Goal: Task Accomplishment & Management: Use online tool/utility

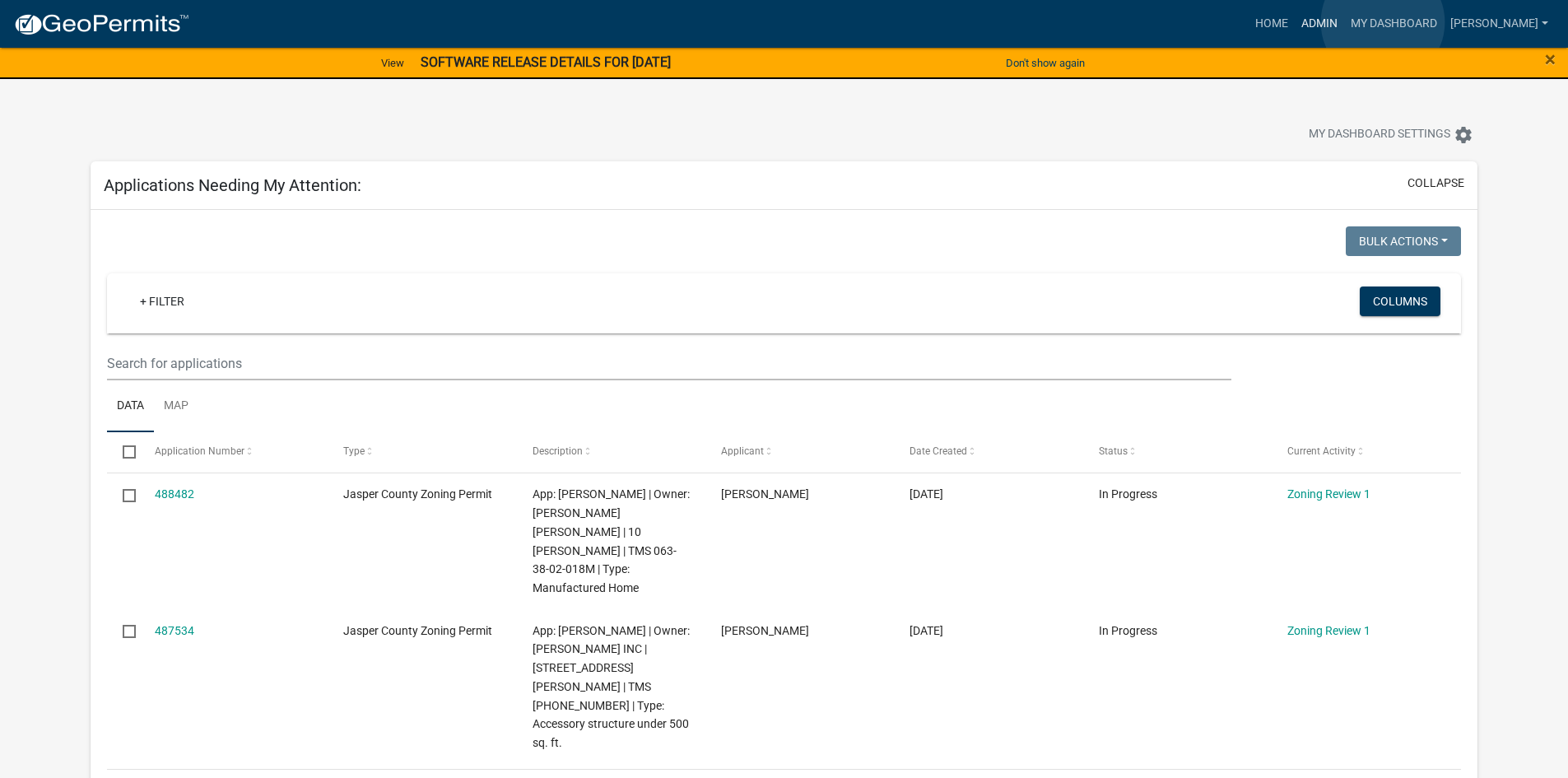
click at [1344, 22] on link "Admin" at bounding box center [1320, 24] width 49 height 31
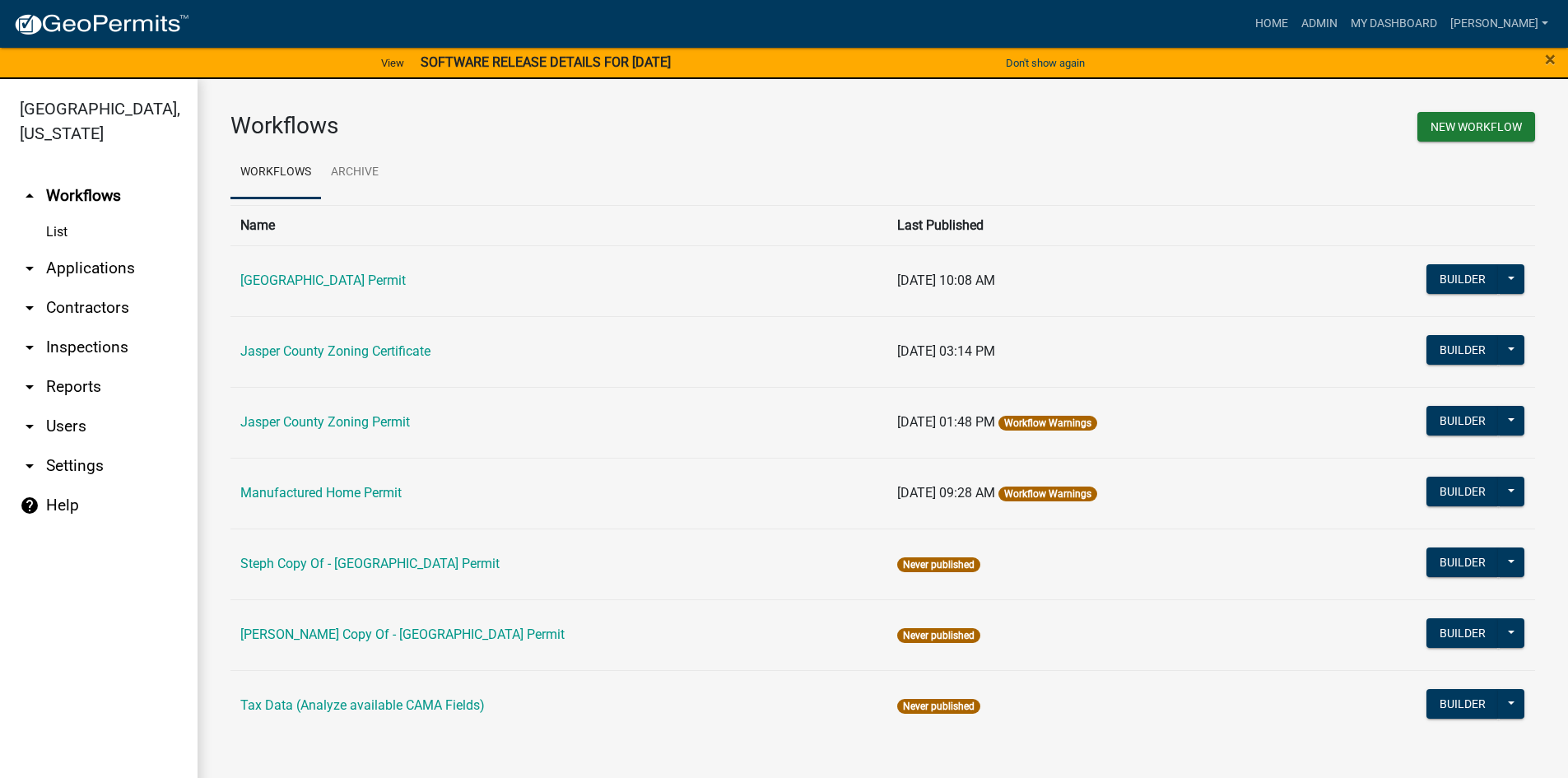
click at [71, 391] on link "arrow_drop_down Reports" at bounding box center [98, 386] width 197 height 40
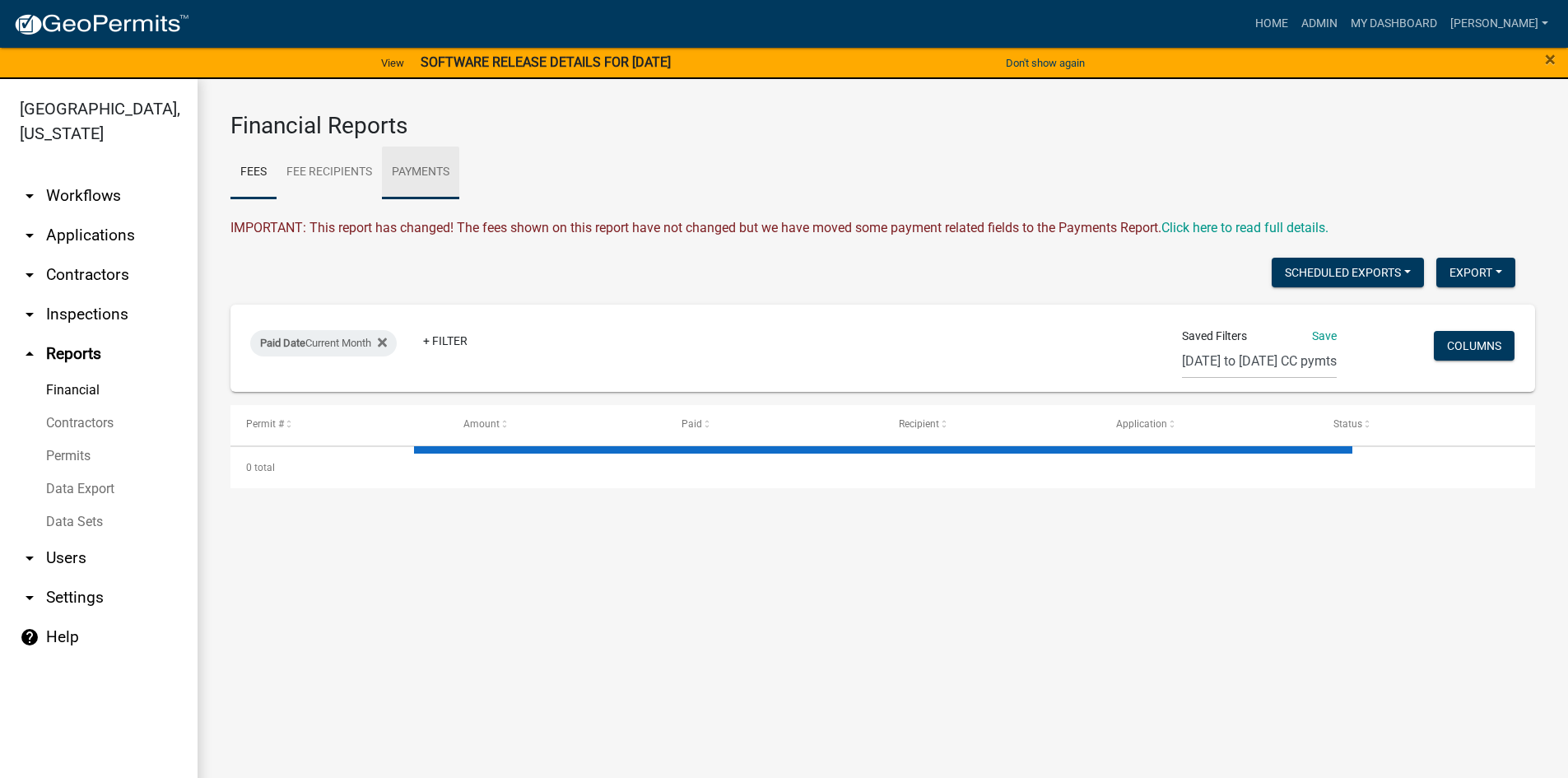
click at [421, 174] on link "Payments" at bounding box center [420, 173] width 77 height 53
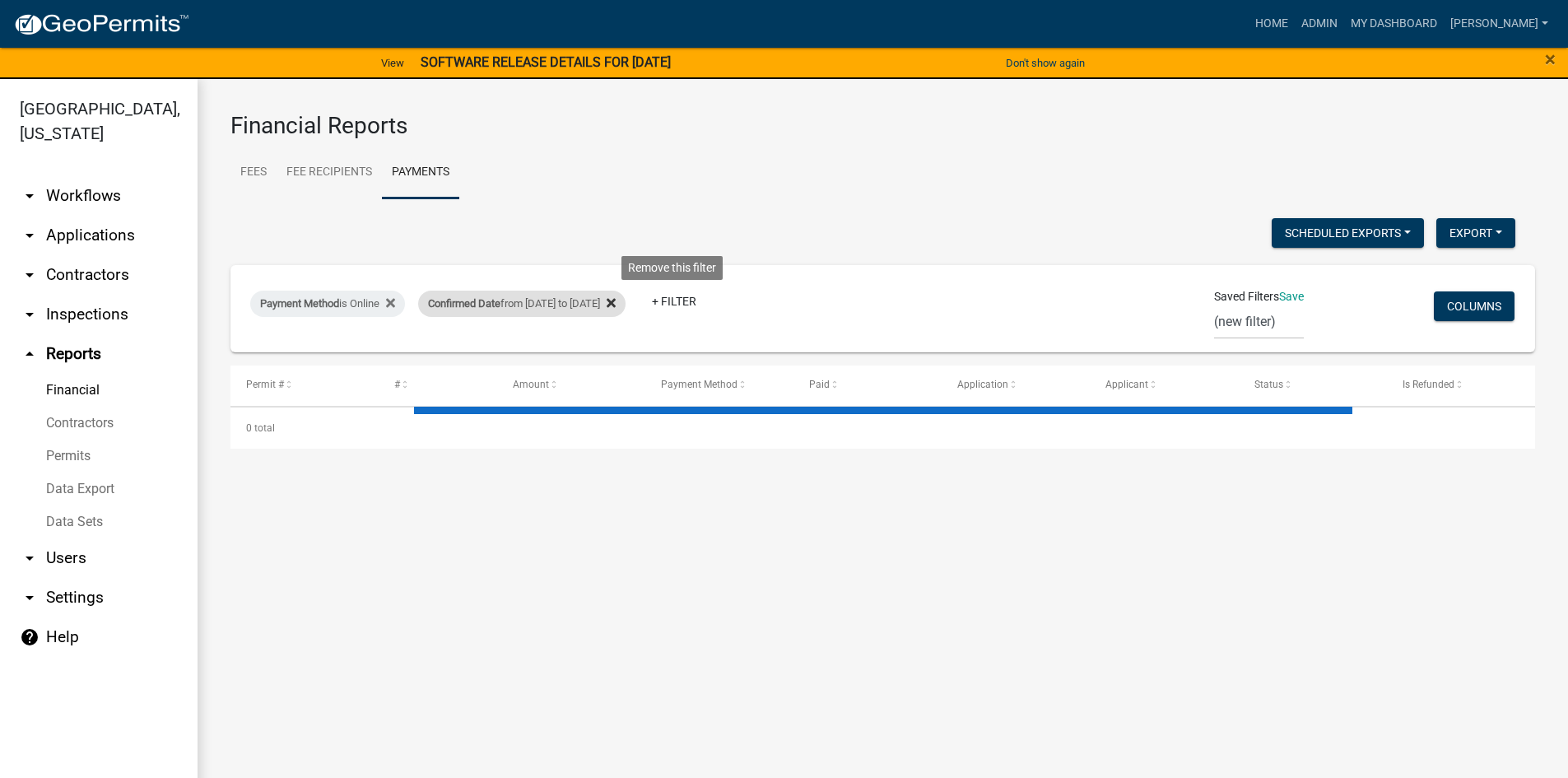
click at [615, 302] on icon at bounding box center [611, 303] width 9 height 9
select select "3: 100"
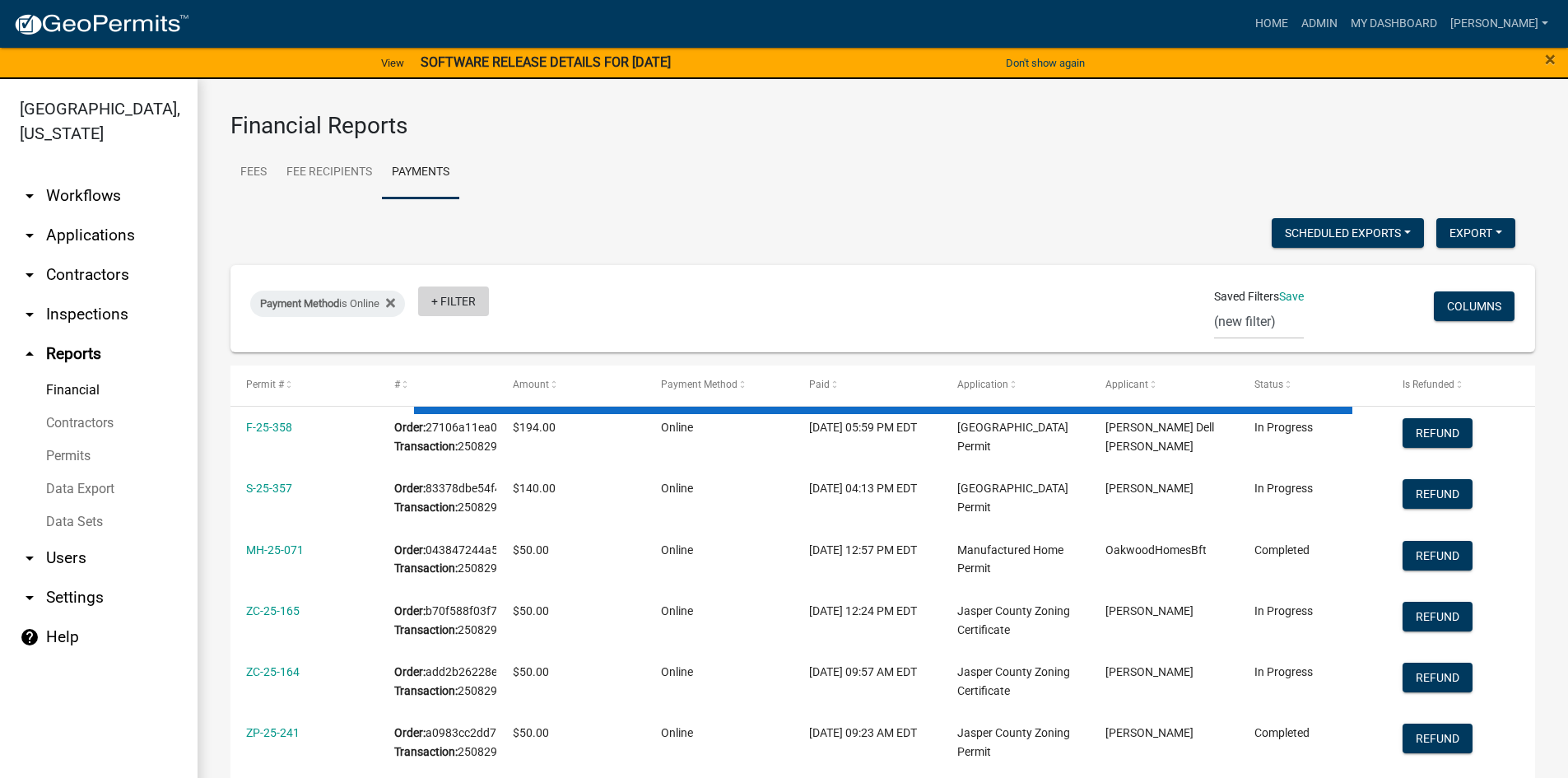
click at [462, 301] on link "+ Filter" at bounding box center [453, 301] width 71 height 30
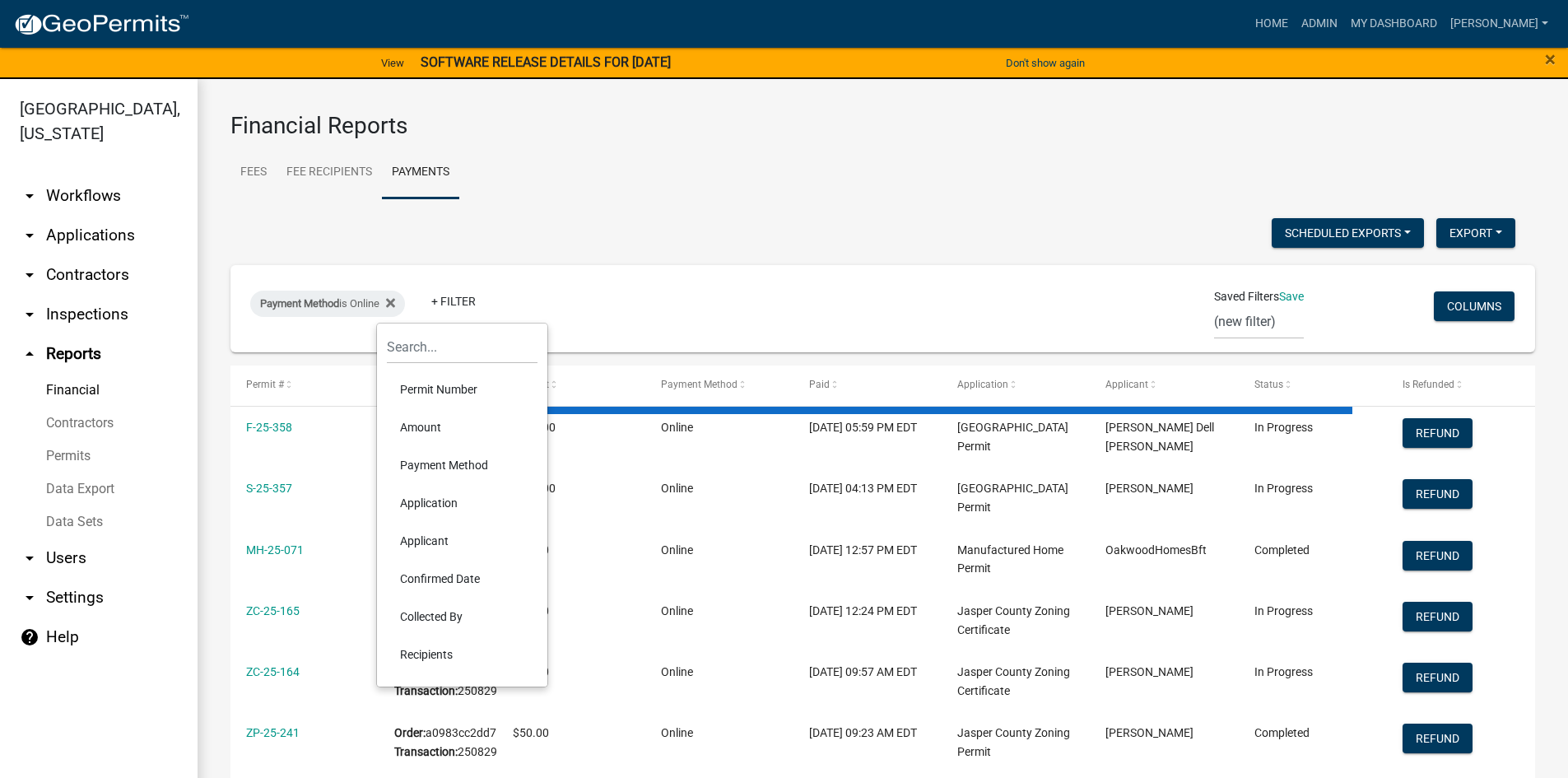
click at [444, 576] on li "Confirmed Date" at bounding box center [462, 578] width 151 height 38
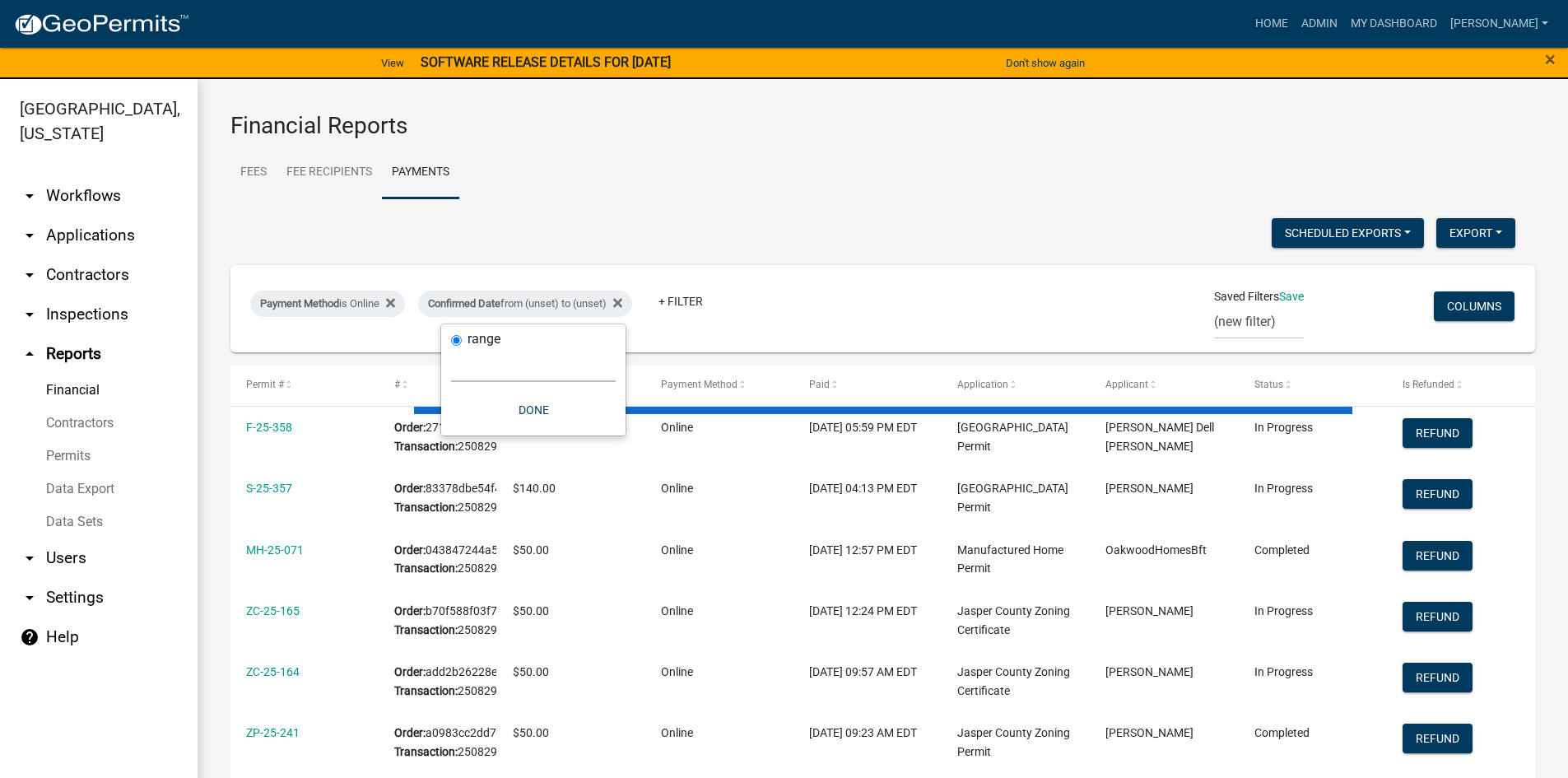
click at [477, 370] on select "[DATE] [DATE] Current Week Previous Week Current Month Last Month Current Calen…" at bounding box center [533, 365] width 164 height 34
select select "custom"
click at [451, 348] on select "[DATE] [DATE] Current Week Previous Week Current Month Last Month Current Calen…" at bounding box center [533, 365] width 164 height 34
click at [605, 438] on input "date" at bounding box center [533, 435] width 164 height 34
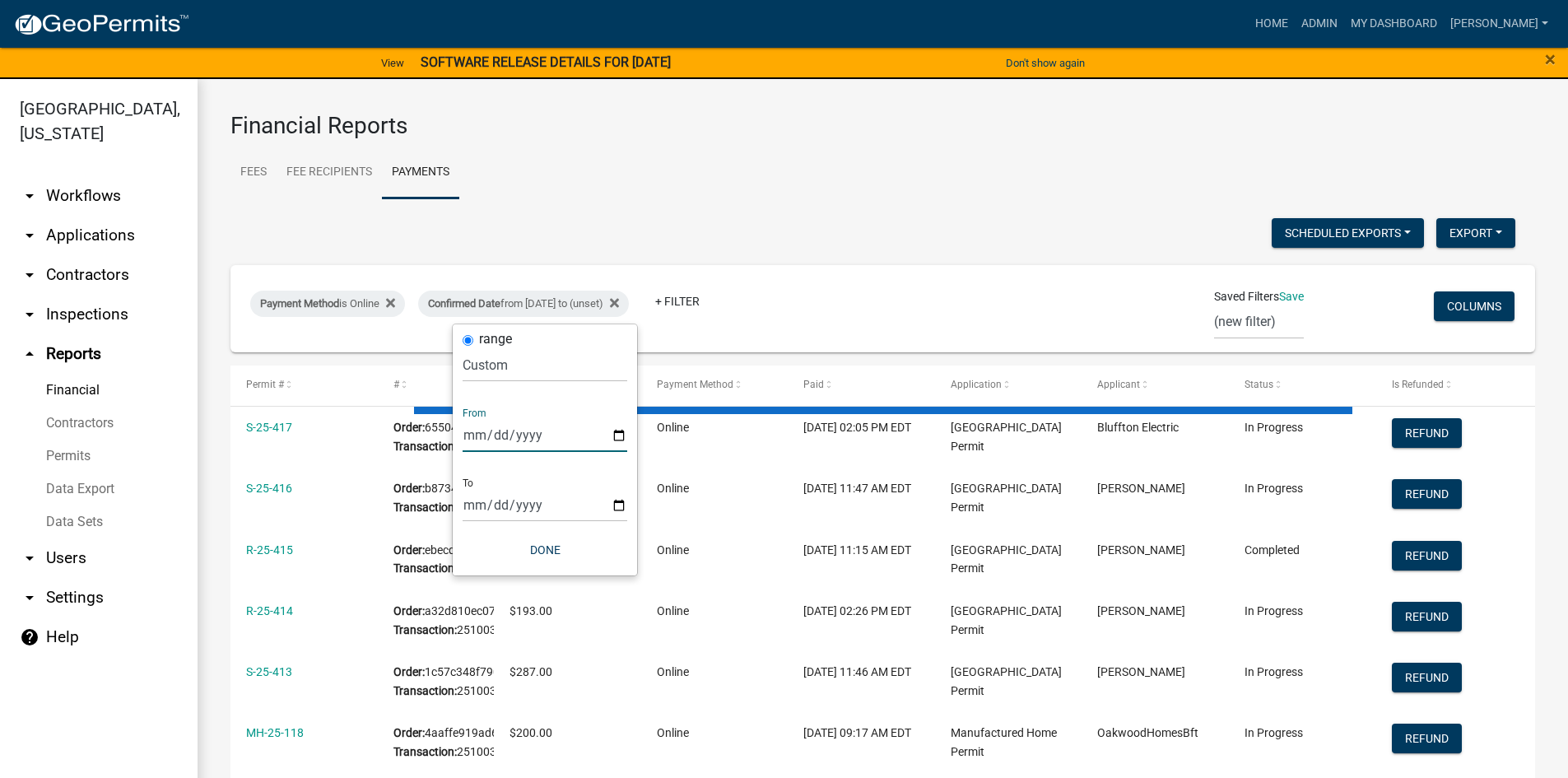
type input "[DATE]"
click at [619, 507] on input "date" at bounding box center [545, 505] width 164 height 34
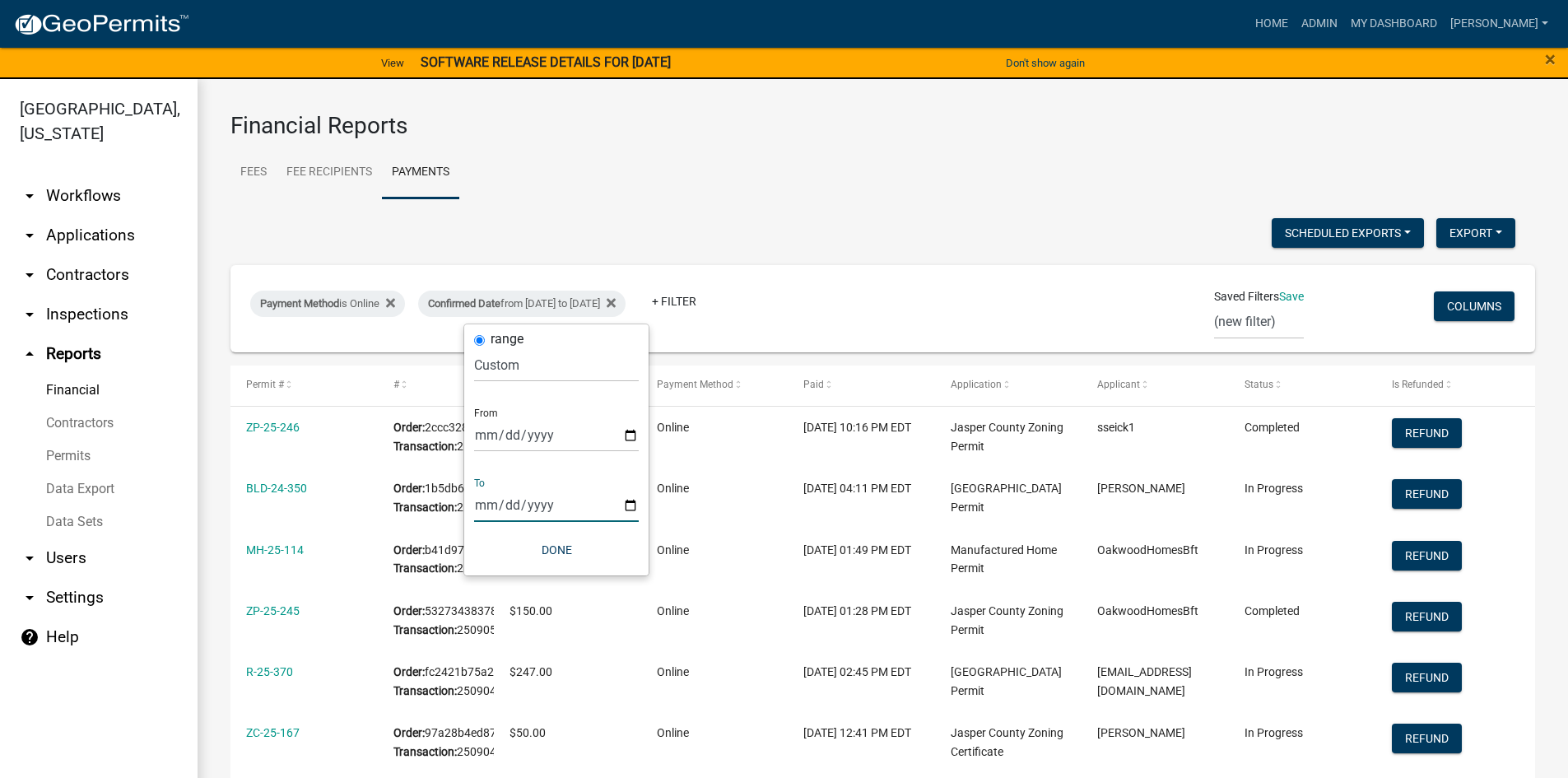
type input "[DATE]"
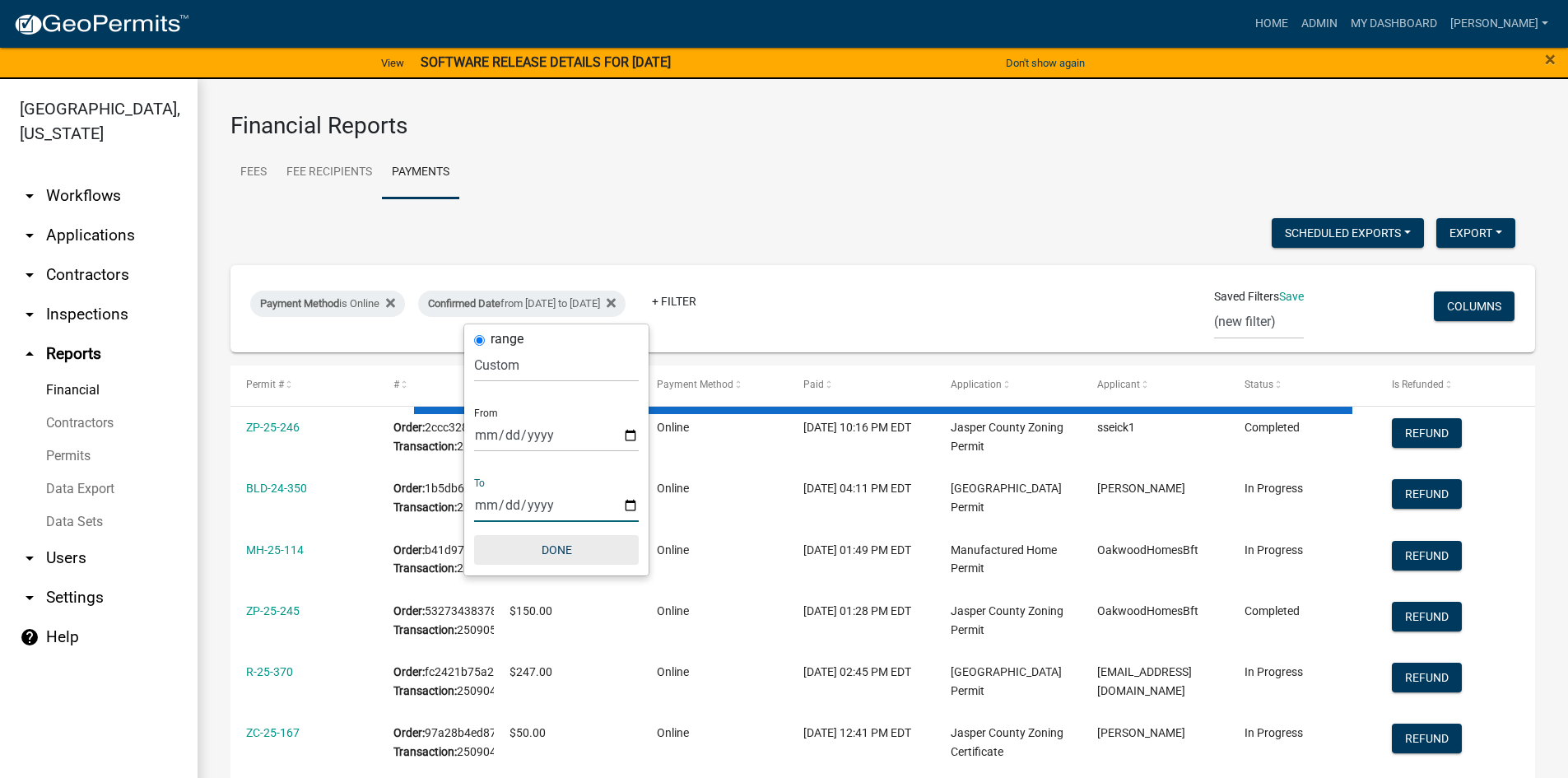
click at [559, 543] on button "Done" at bounding box center [556, 549] width 164 height 30
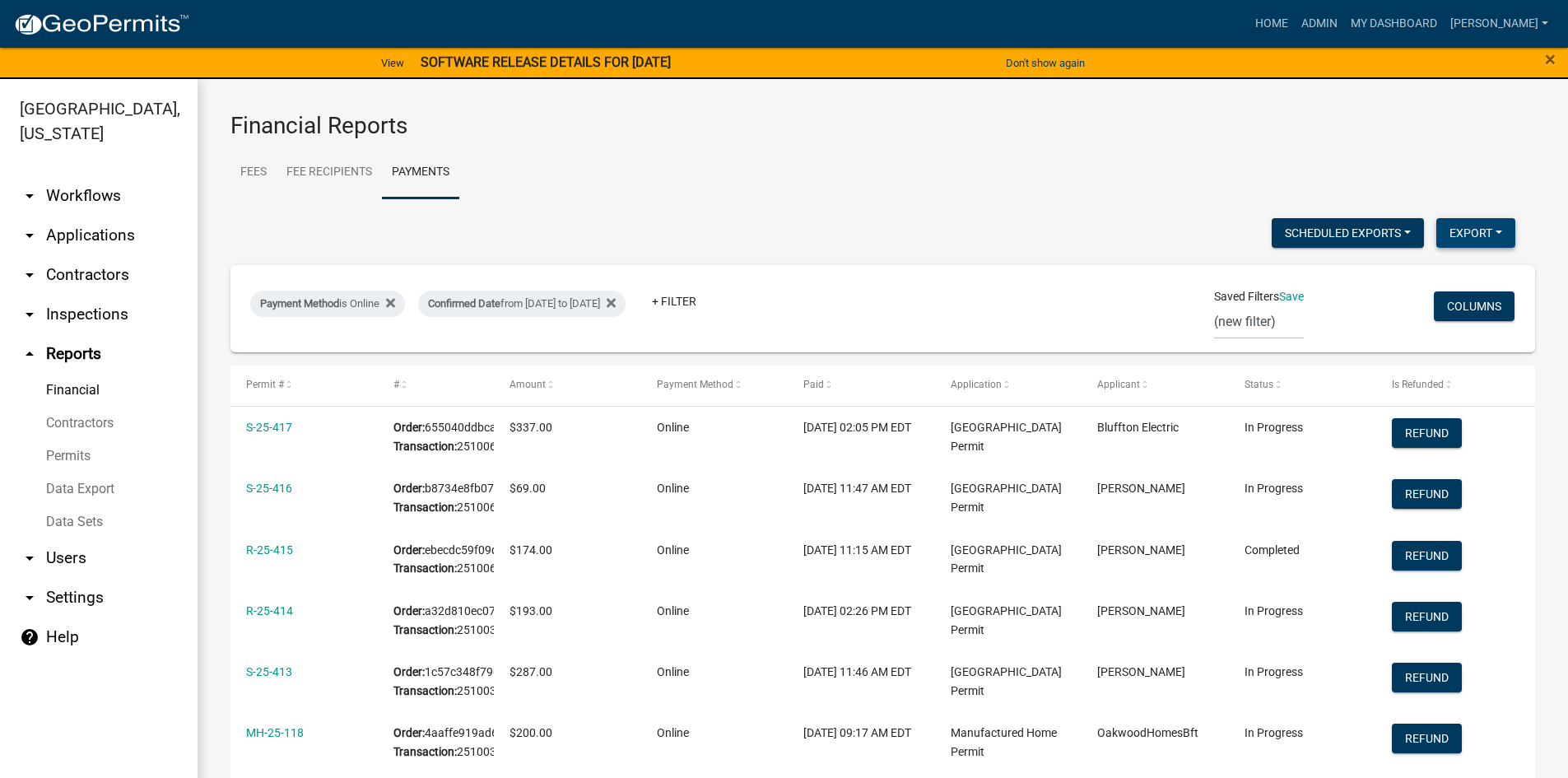
click at [1467, 229] on button "Export" at bounding box center [1476, 232] width 79 height 30
click at [1411, 273] on button "Excel Format (.xlsx)" at bounding box center [1438, 275] width 154 height 40
